Goal: Entertainment & Leisure: Consume media (video, audio)

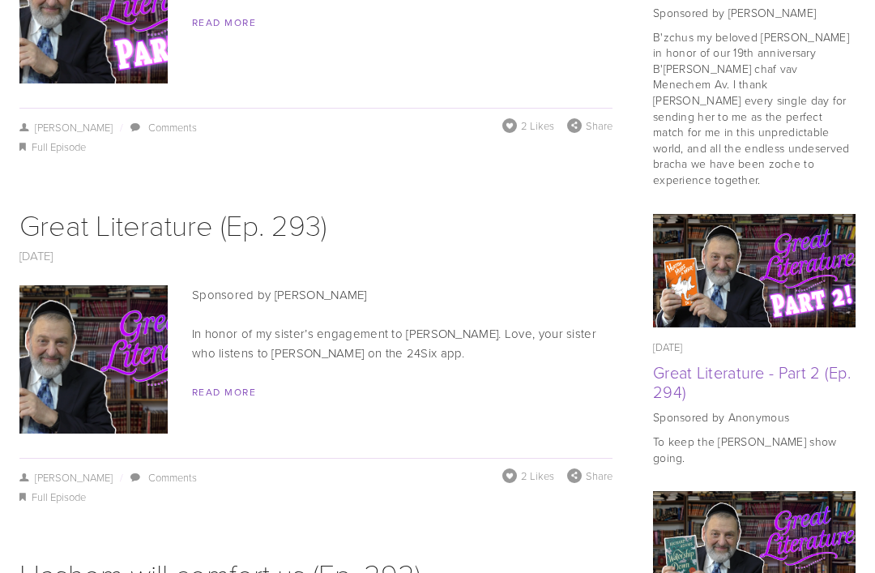
scroll to position [1044, 0]
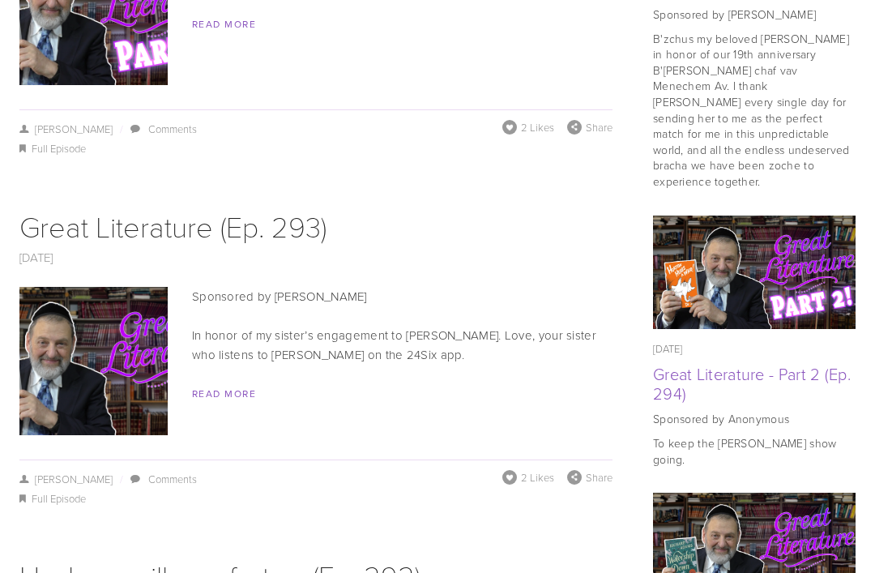
click at [110, 344] on img at bounding box center [93, 361] width 263 height 148
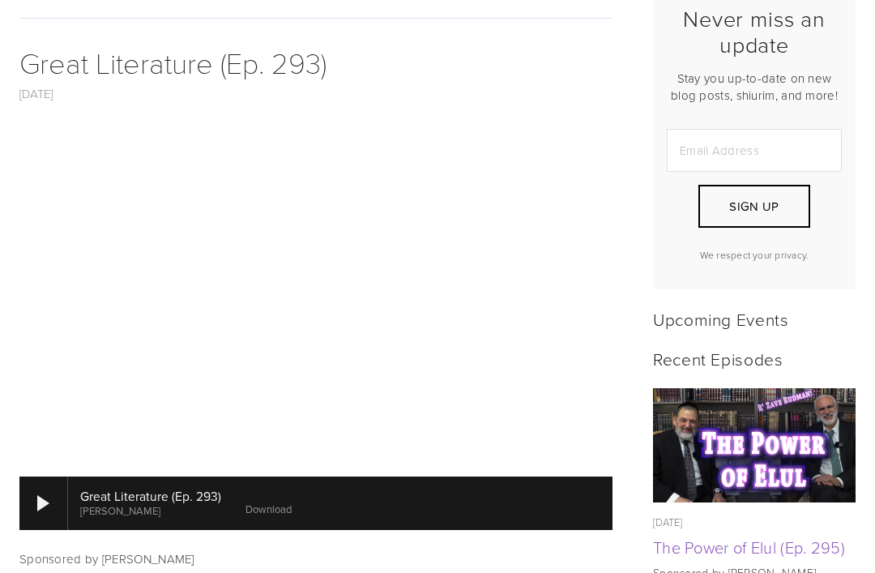
scroll to position [483, 0]
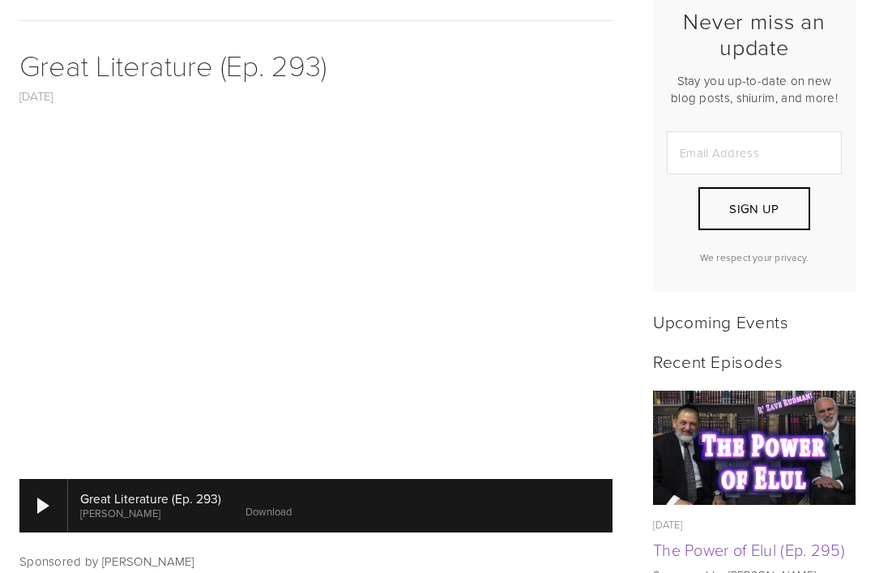
click at [45, 497] on div at bounding box center [43, 505] width 12 height 16
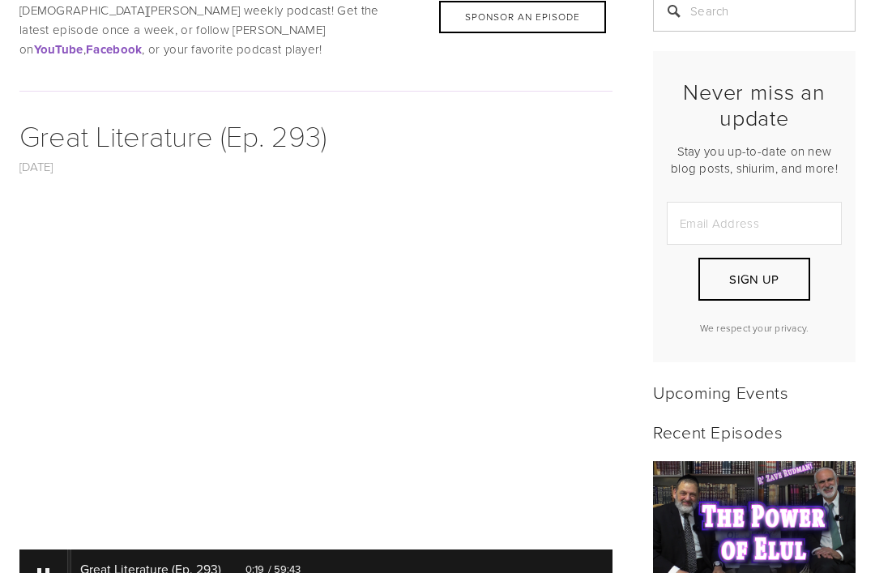
scroll to position [413, 0]
click at [297, 572] on link "Download" at bounding box center [281, 581] width 46 height 15
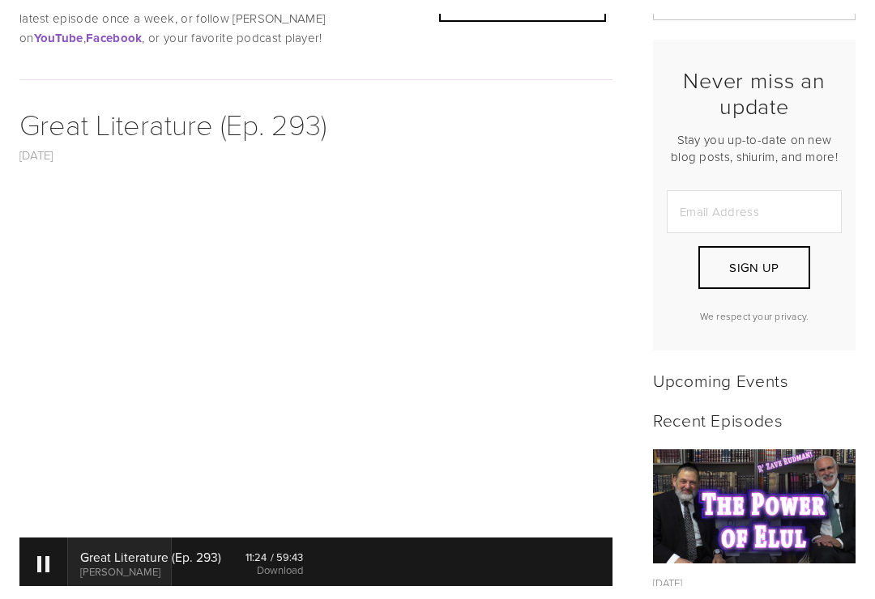
scroll to position [436, 0]
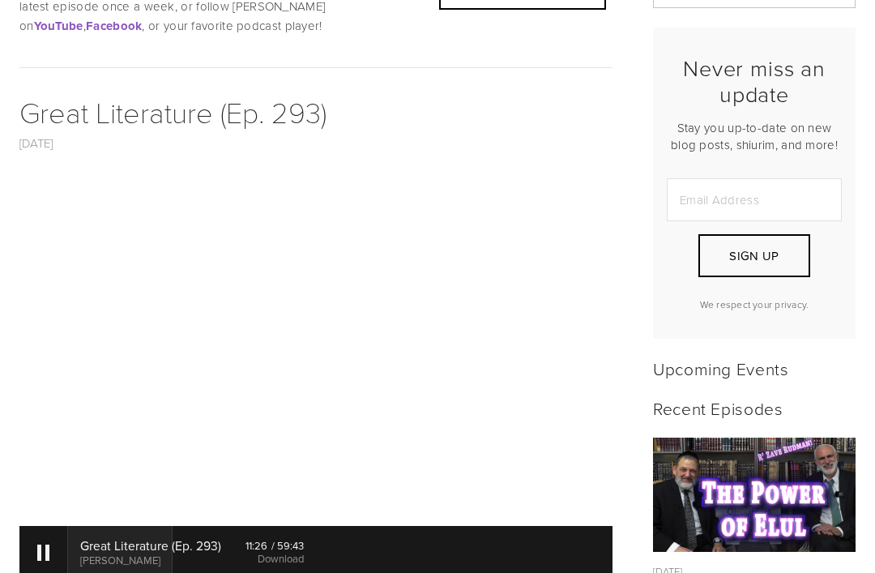
click at [286, 551] on link "Download" at bounding box center [281, 558] width 46 height 15
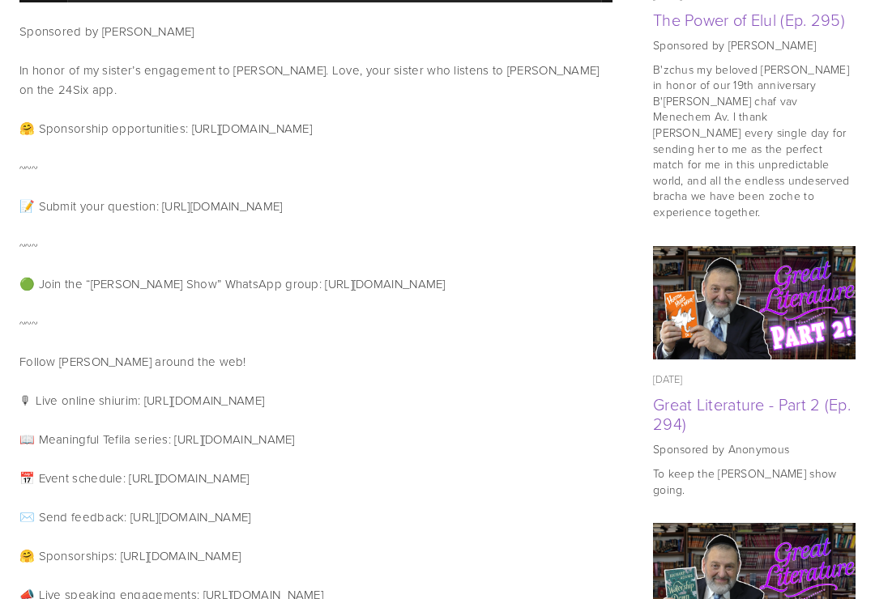
scroll to position [1013, 0]
click at [719, 253] on img at bounding box center [754, 303] width 203 height 114
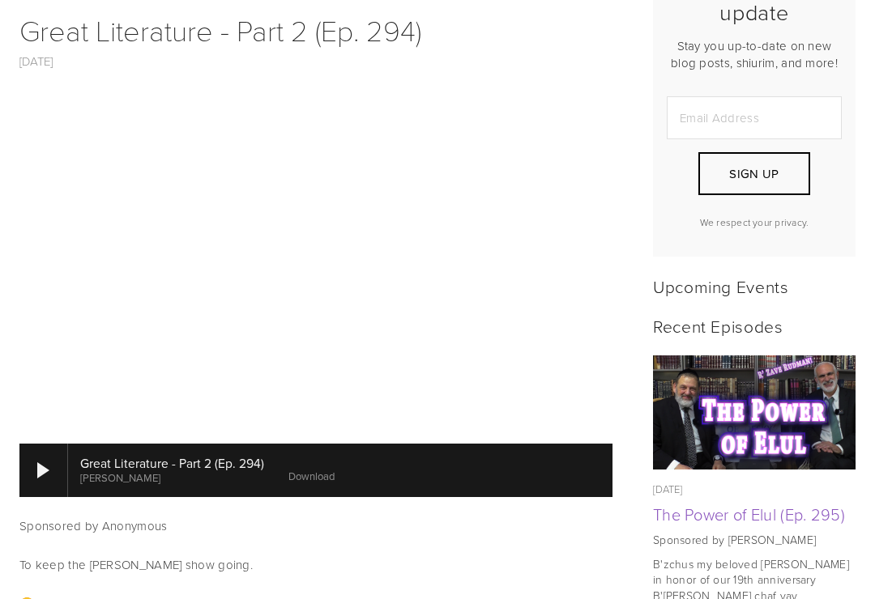
scroll to position [529, 0]
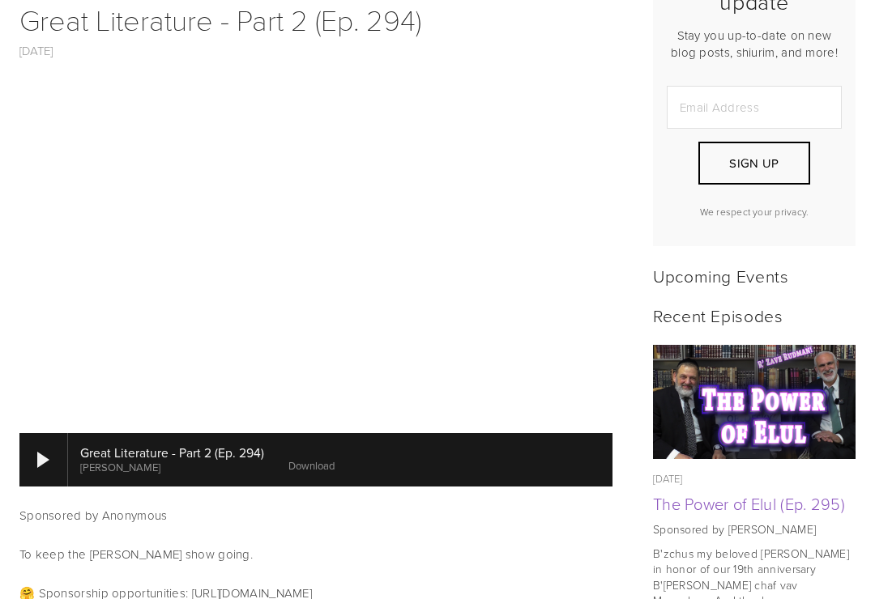
click at [49, 439] on div at bounding box center [43, 459] width 49 height 53
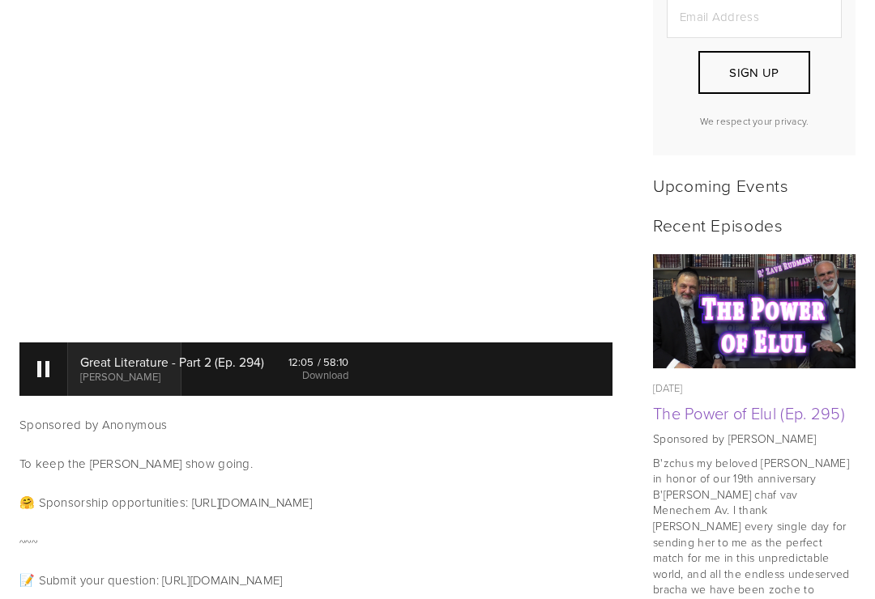
scroll to position [633, 0]
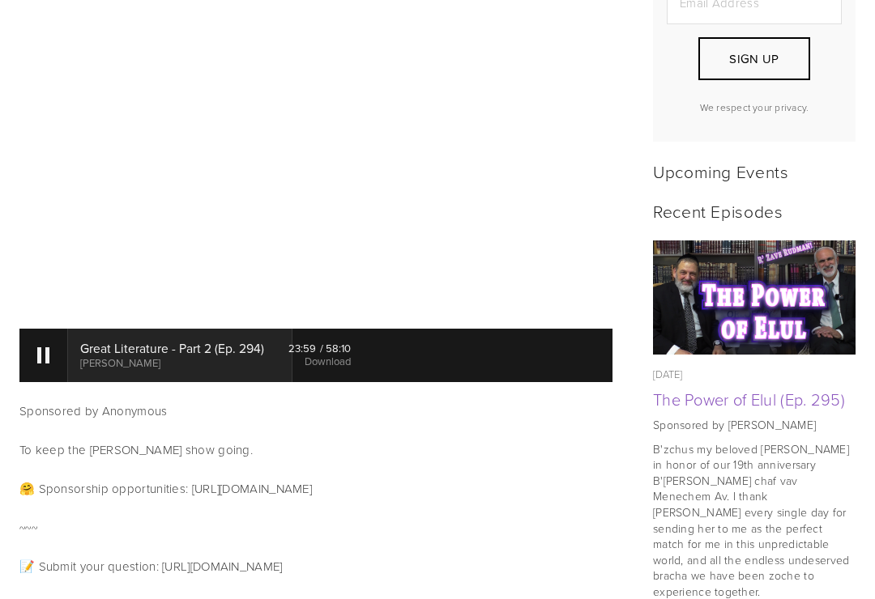
click at [28, 339] on div at bounding box center [43, 355] width 49 height 53
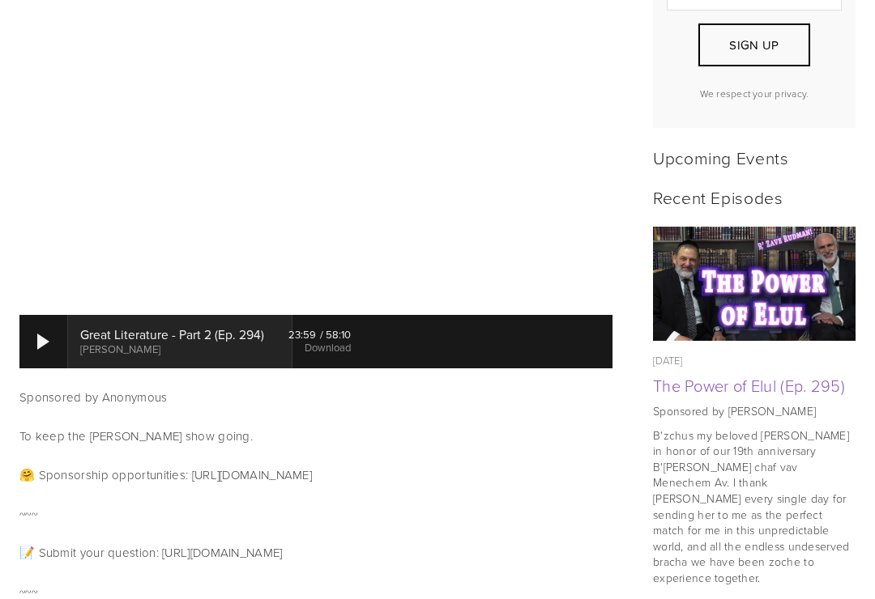
click at [36, 335] on div at bounding box center [43, 341] width 49 height 53
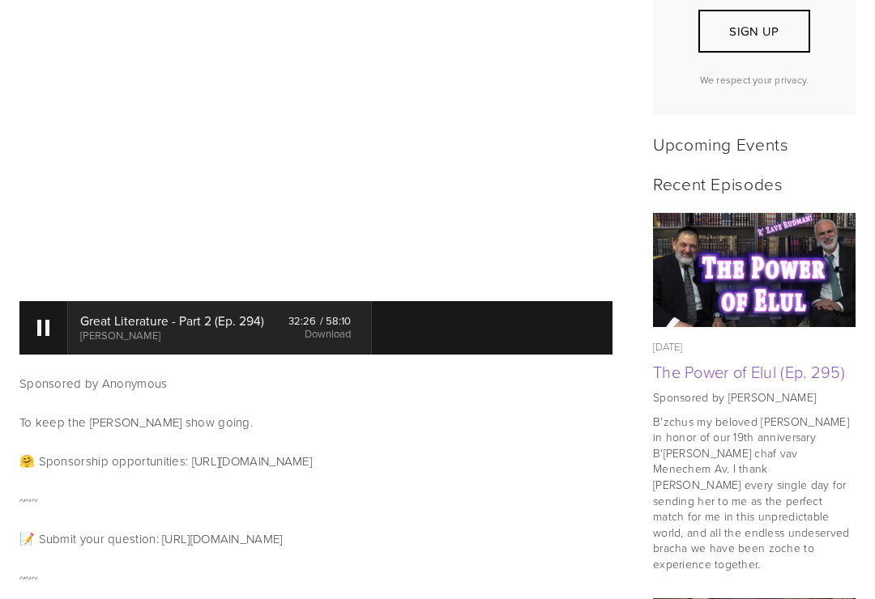
scroll to position [675, 0]
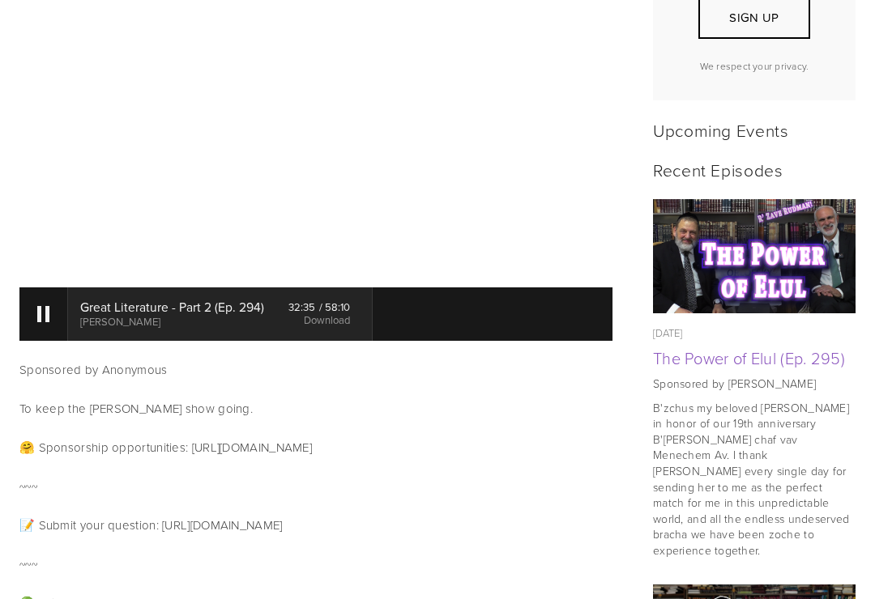
click at [39, 306] on div at bounding box center [43, 314] width 12 height 16
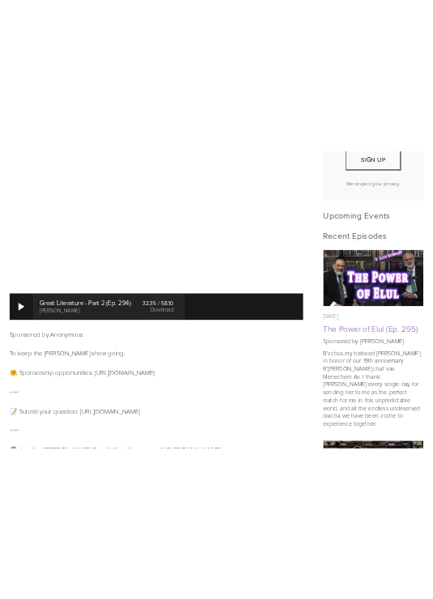
scroll to position [536, 0]
